Goal: Find specific page/section

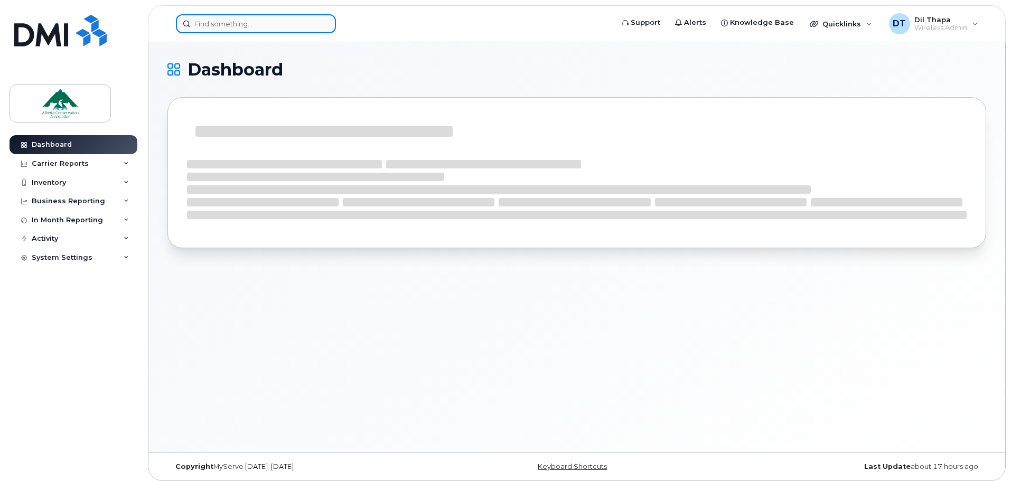
click at [235, 23] on input at bounding box center [256, 23] width 160 height 19
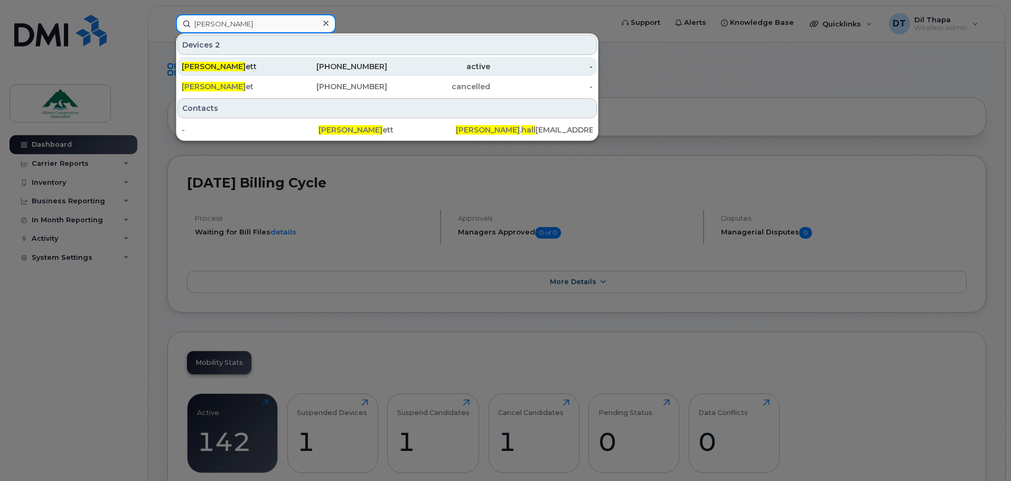
type input "john hall"
click at [209, 65] on span "John Hall" at bounding box center [214, 67] width 64 height 10
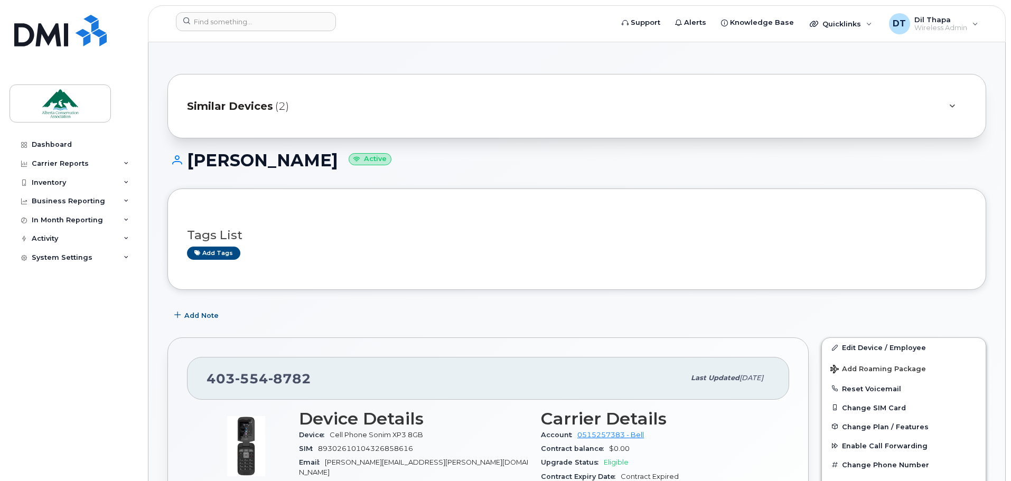
click at [216, 105] on span "Similar Devices" at bounding box center [230, 106] width 86 height 15
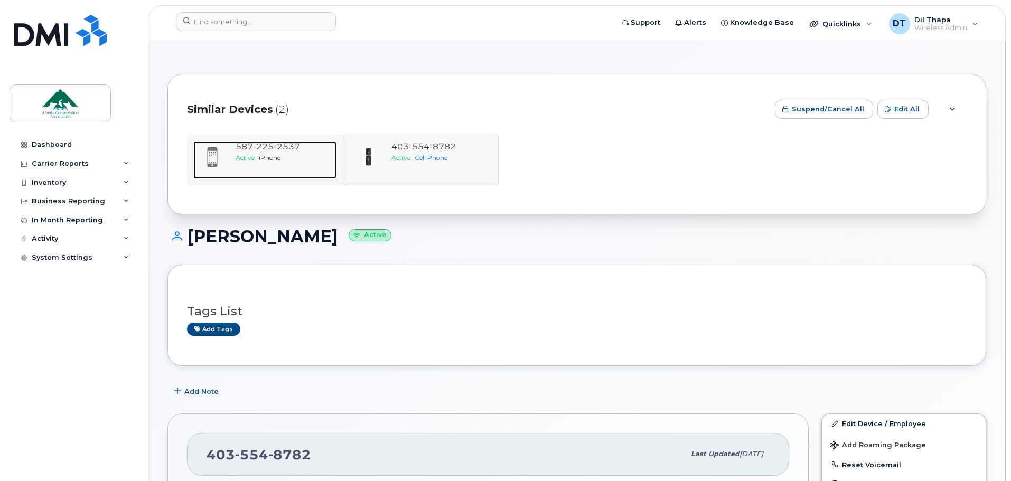
click at [281, 141] on div "[PHONE_NUMBER]" at bounding box center [283, 147] width 97 height 12
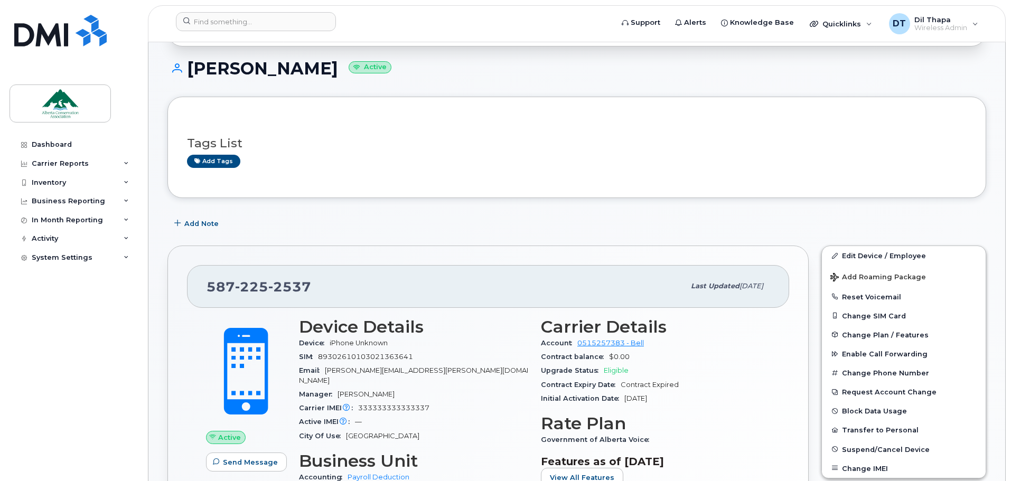
scroll to position [106, 0]
